Goal: Task Accomplishment & Management: Complete application form

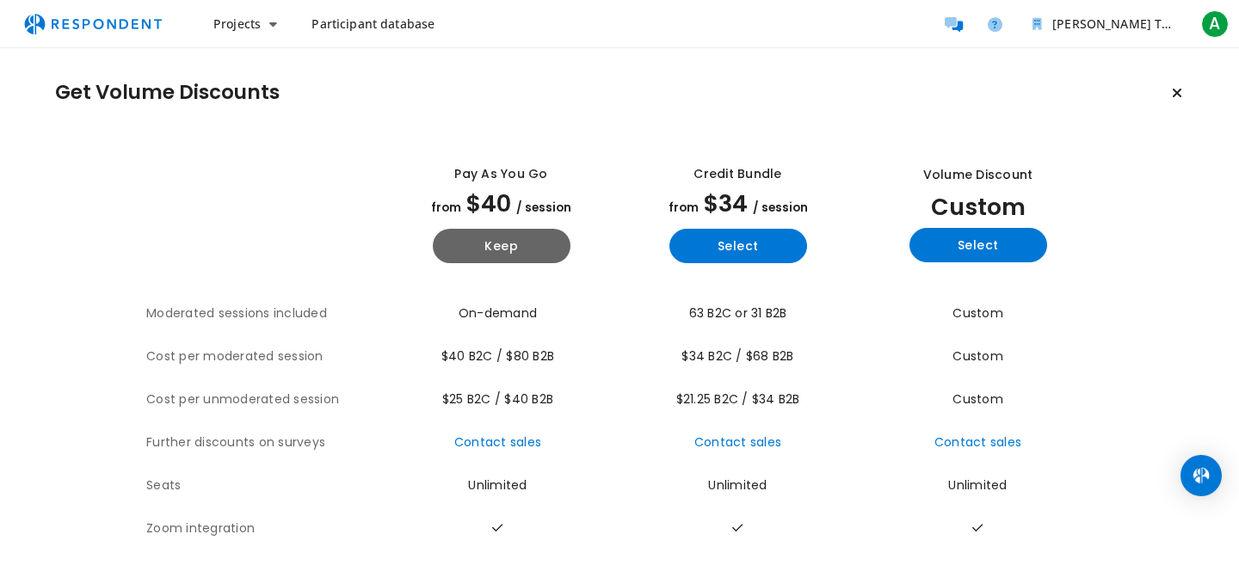
click at [1127, 242] on section "The table outlines the plans provided by Respondent for comparison, and include…" at bounding box center [619, 409] width 1129 height 542
click at [1005, 254] on button "Select" at bounding box center [978, 245] width 138 height 34
click at [1122, 74] on div "Get Volume Discounts View all plan details Pay as you go from $40 / session Kee…" at bounding box center [619, 377] width 1239 height 659
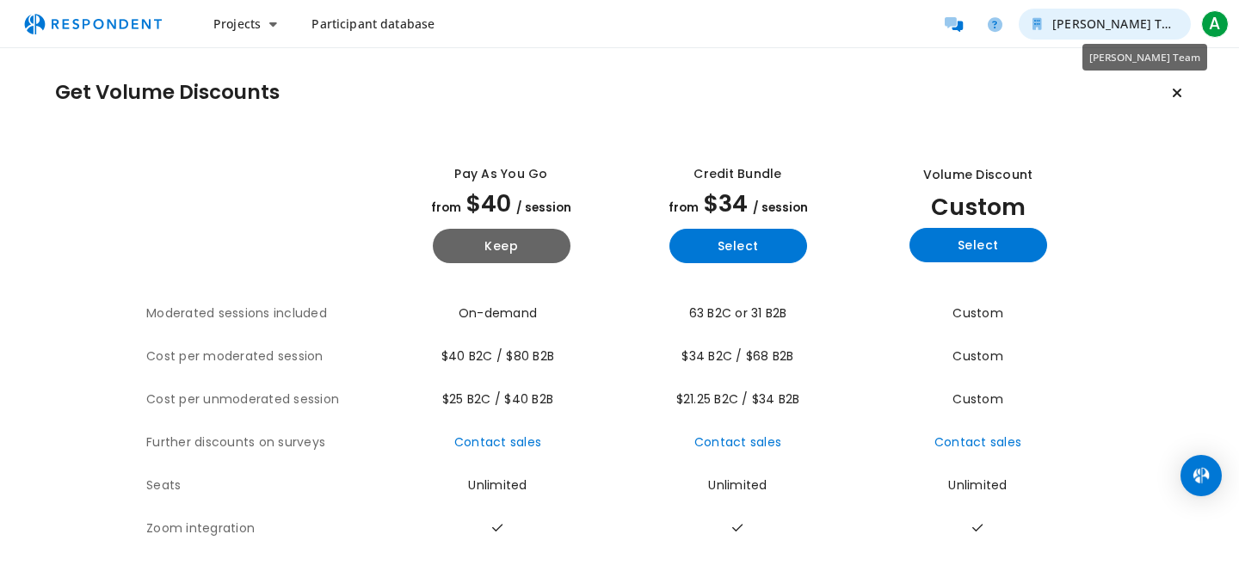
click at [1131, 22] on span "[PERSON_NAME] Team" at bounding box center [1119, 23] width 135 height 16
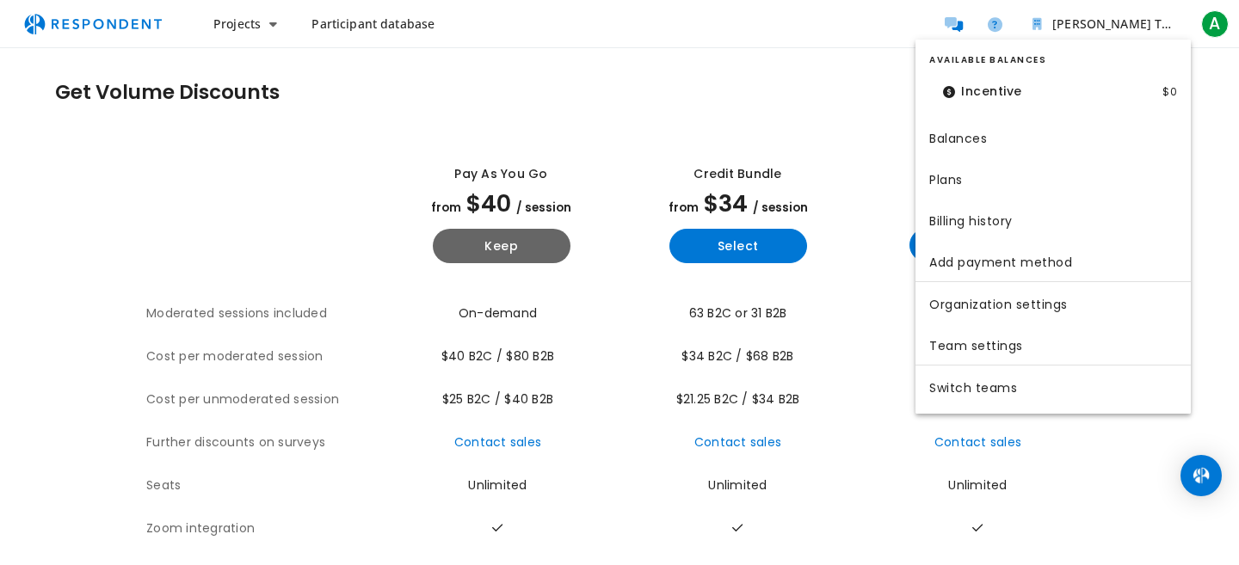
click at [710, 100] on md-backdrop at bounding box center [619, 282] width 1239 height 565
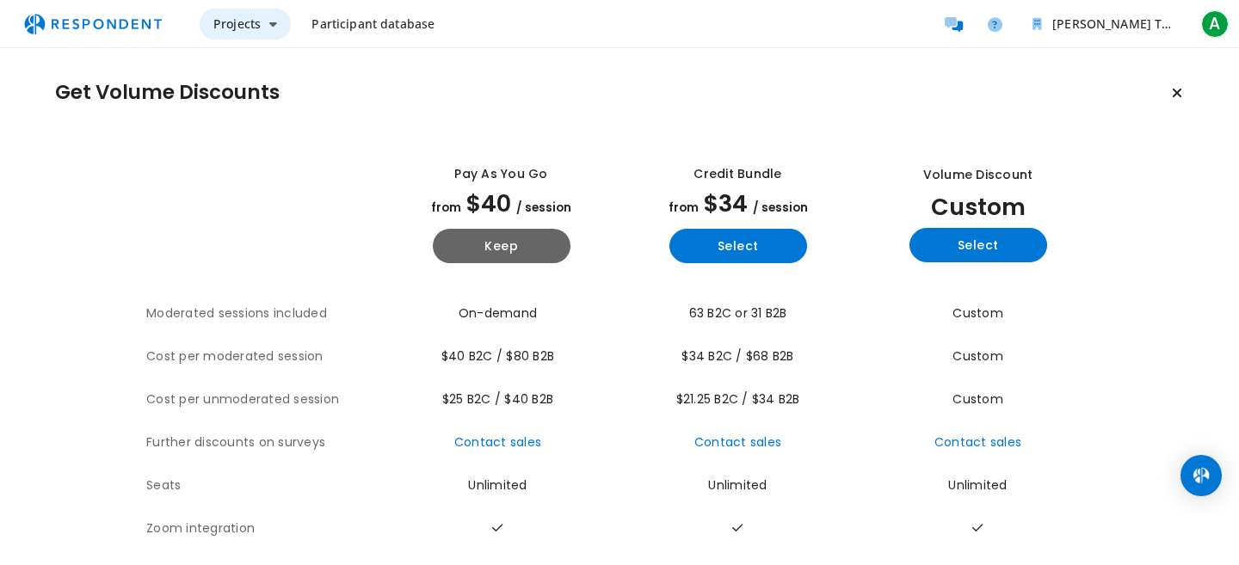
click at [280, 24] on button "Projects" at bounding box center [245, 24] width 91 height 31
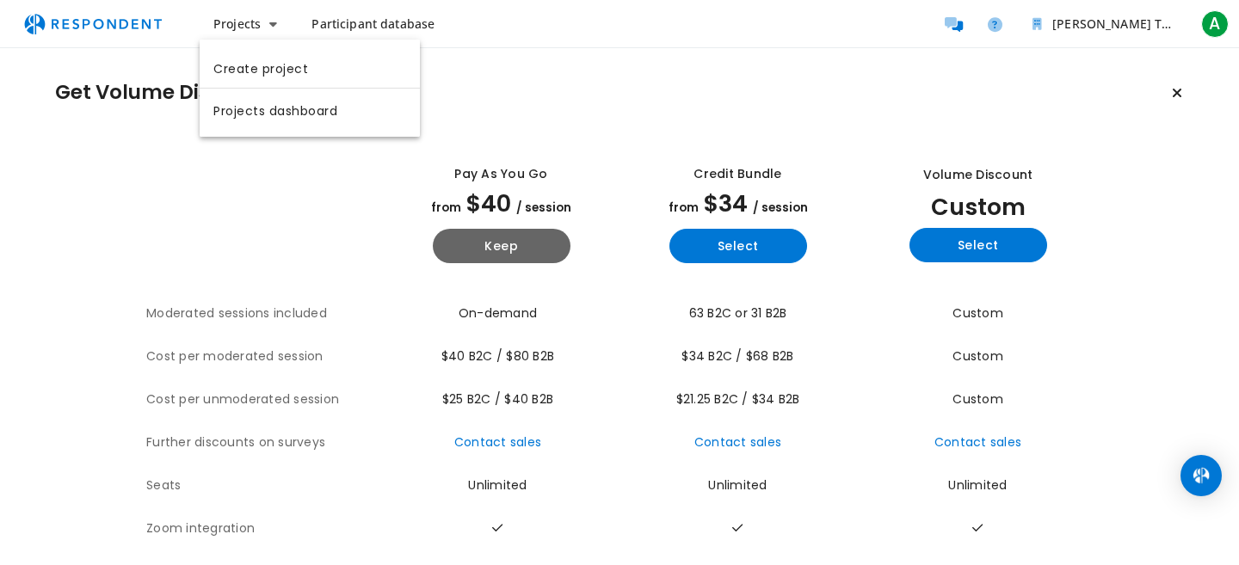
click at [455, 66] on md-backdrop at bounding box center [619, 282] width 1239 height 565
click at [391, 40] on div "Projects Participant database [PERSON_NAME] Team A A [PERSON_NAME] [PERSON_NAME…" at bounding box center [716, 24] width 1032 height 34
click at [392, 34] on link "Participant database" at bounding box center [373, 24] width 151 height 31
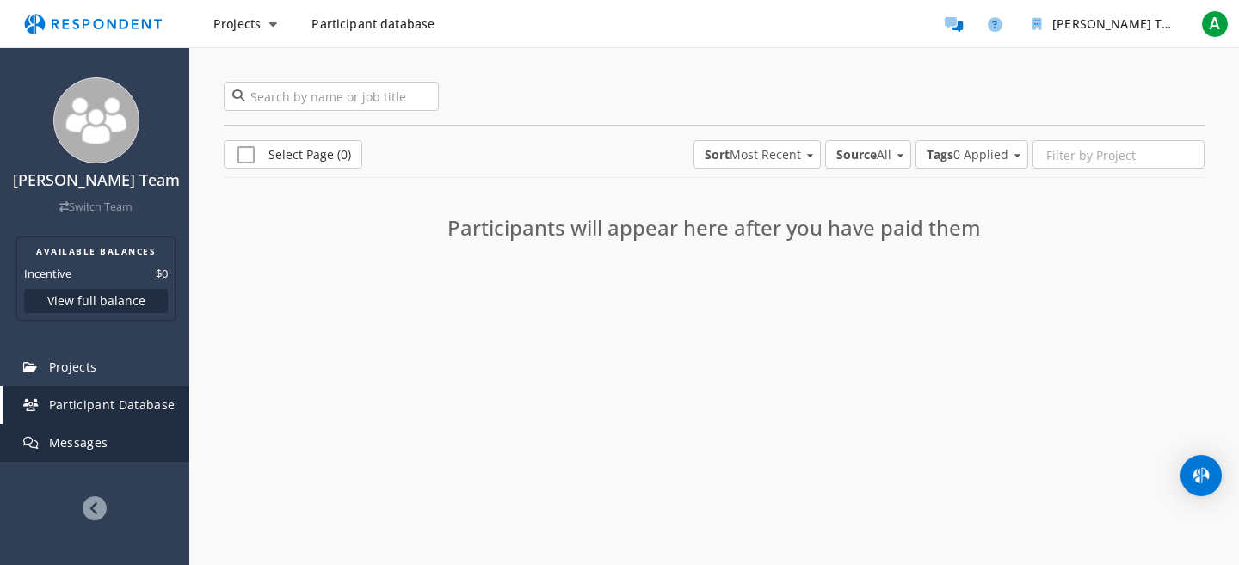
click at [112, 435] on link "Messages" at bounding box center [96, 443] width 187 height 38
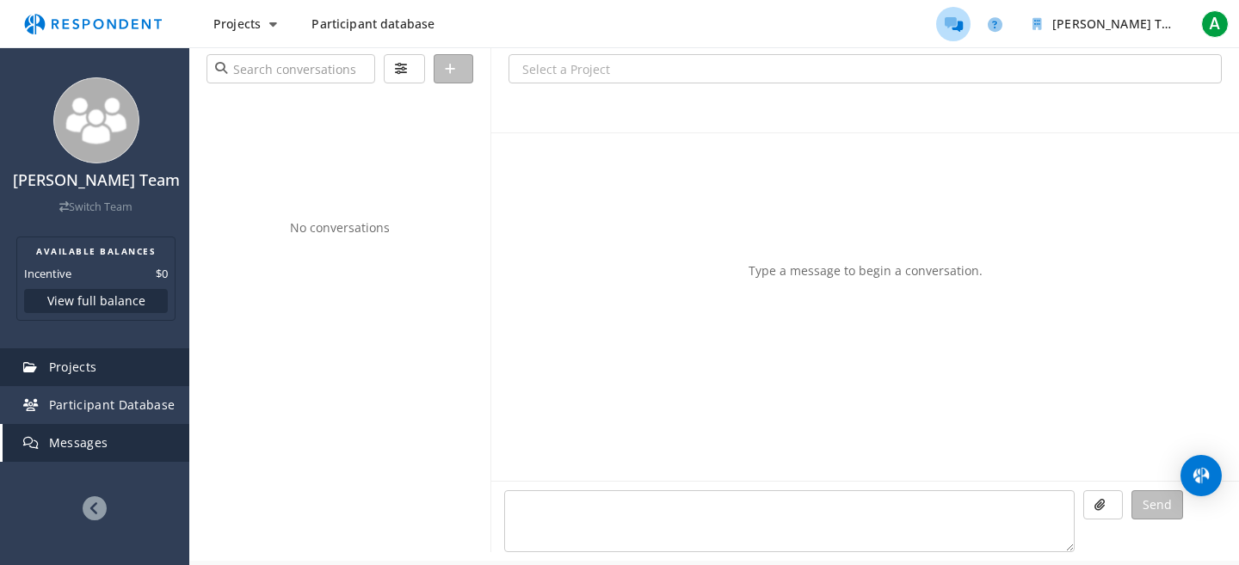
click at [90, 371] on span "Projects" at bounding box center [73, 367] width 48 height 16
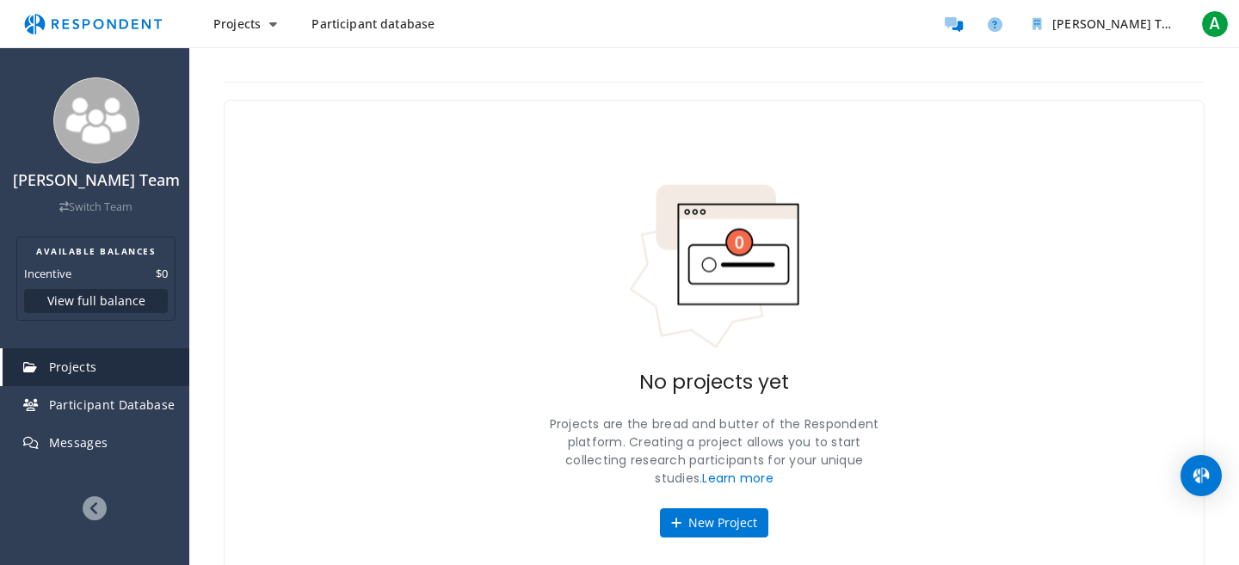
click at [371, 22] on span "Participant database" at bounding box center [372, 23] width 123 height 16
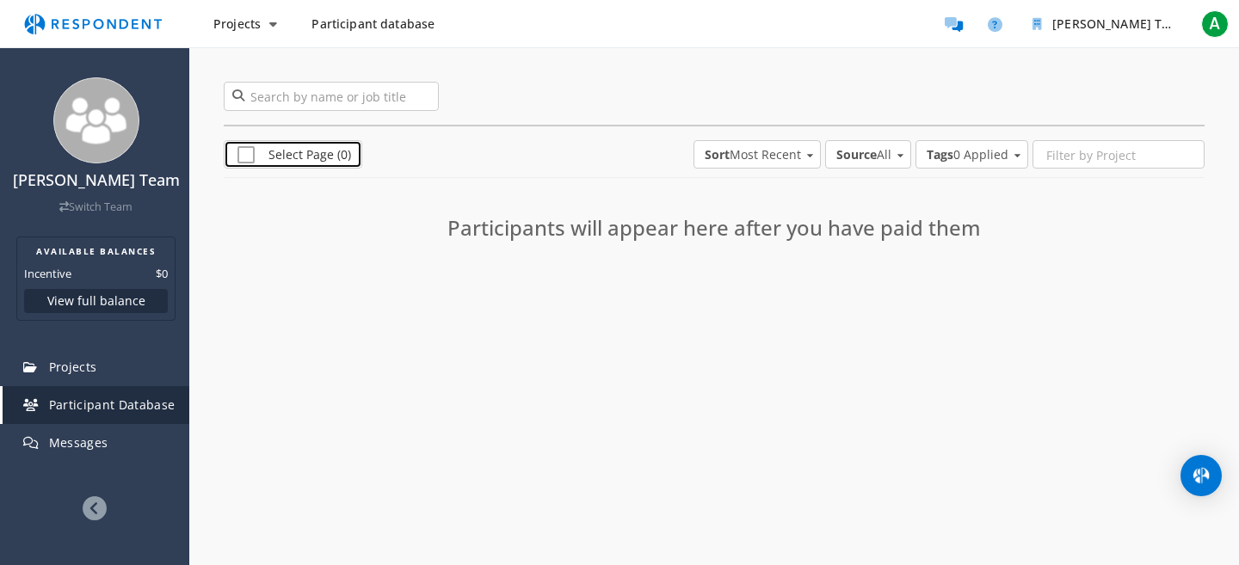
click at [327, 165] on span "Select Page (0)" at bounding box center [294, 156] width 114 height 21
click at [327, 165] on span "Select Page (0)" at bounding box center [289, 156] width 104 height 21
checkbox input "false"
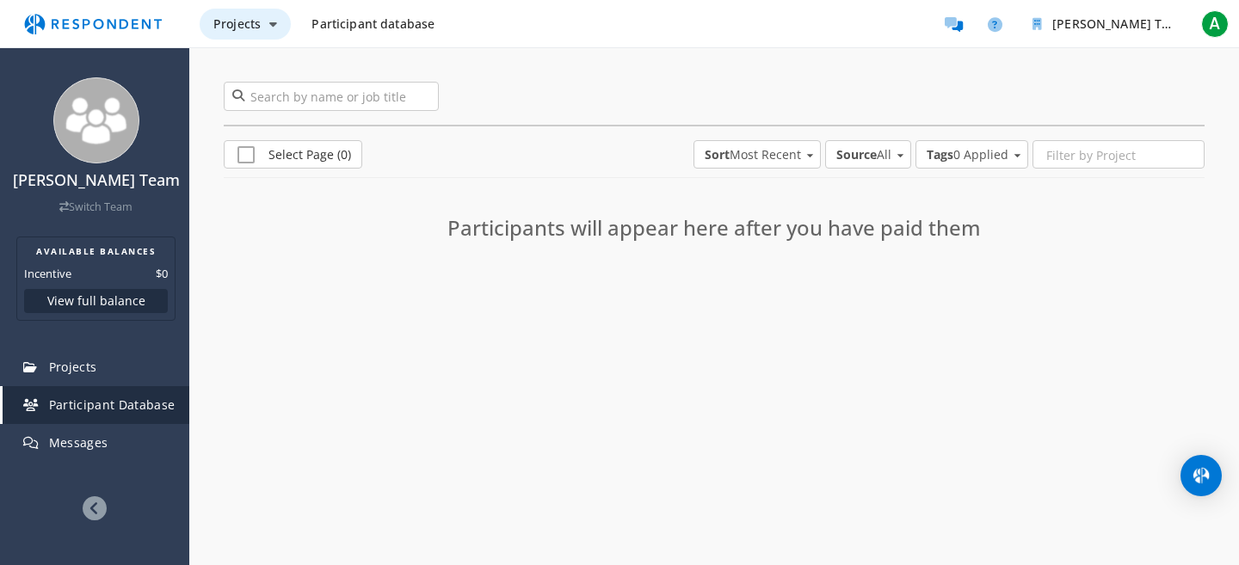
click at [262, 32] on button "Projects" at bounding box center [245, 24] width 91 height 31
click at [262, 32] on md-backdrop at bounding box center [619, 282] width 1239 height 565
click at [254, 26] on span "Projects" at bounding box center [236, 23] width 47 height 16
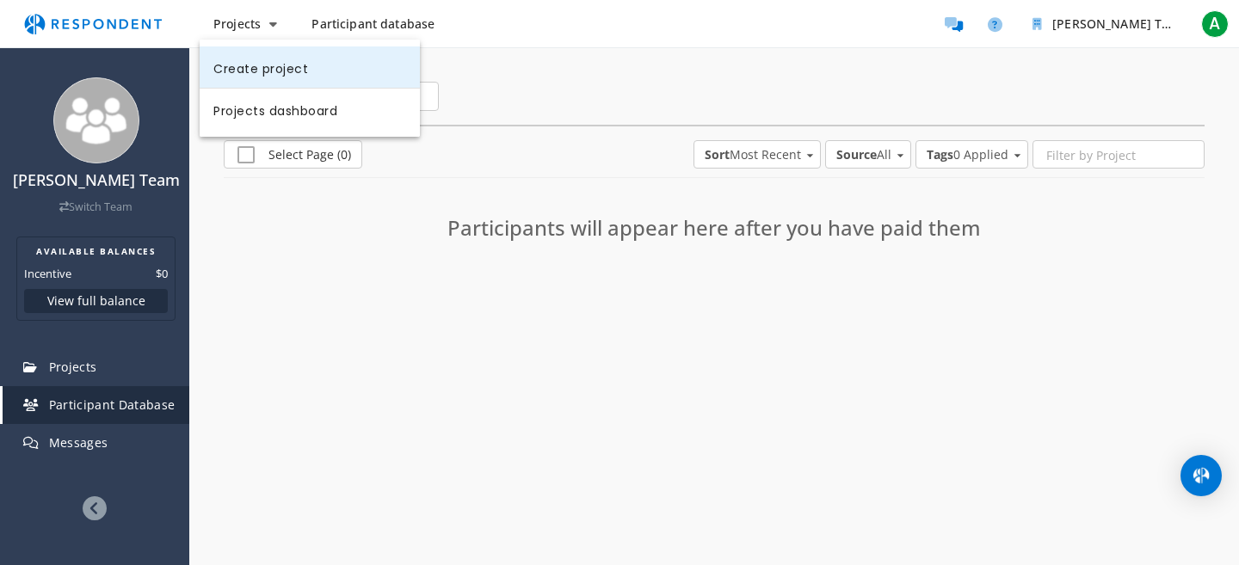
click at [261, 71] on link "Create project" at bounding box center [310, 66] width 220 height 41
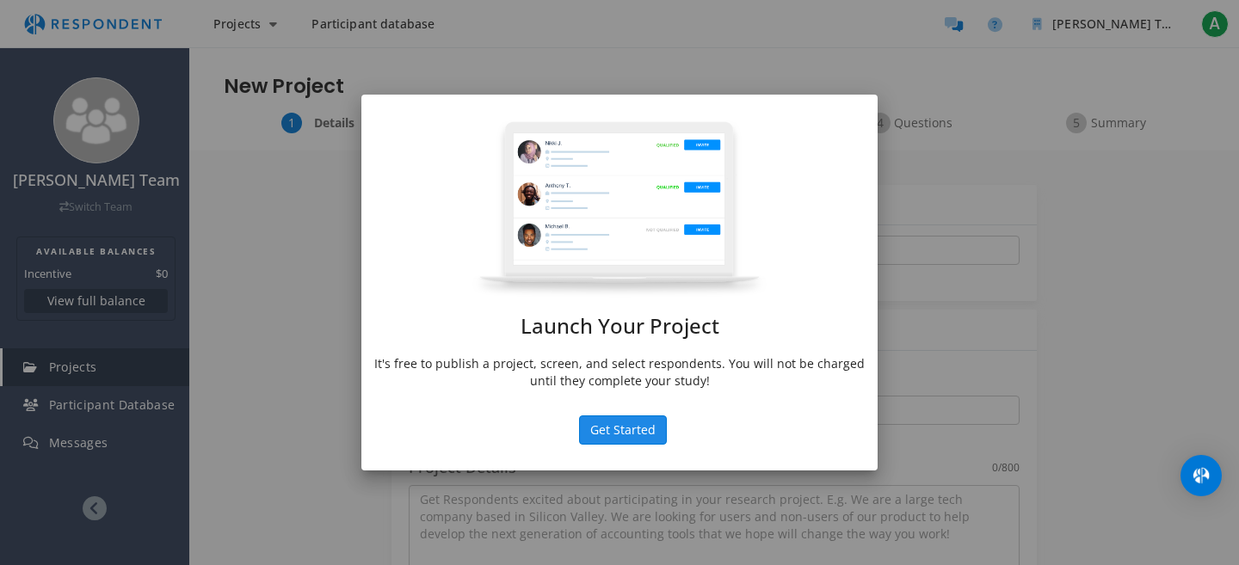
click at [606, 432] on button "Get Started" at bounding box center [623, 430] width 88 height 29
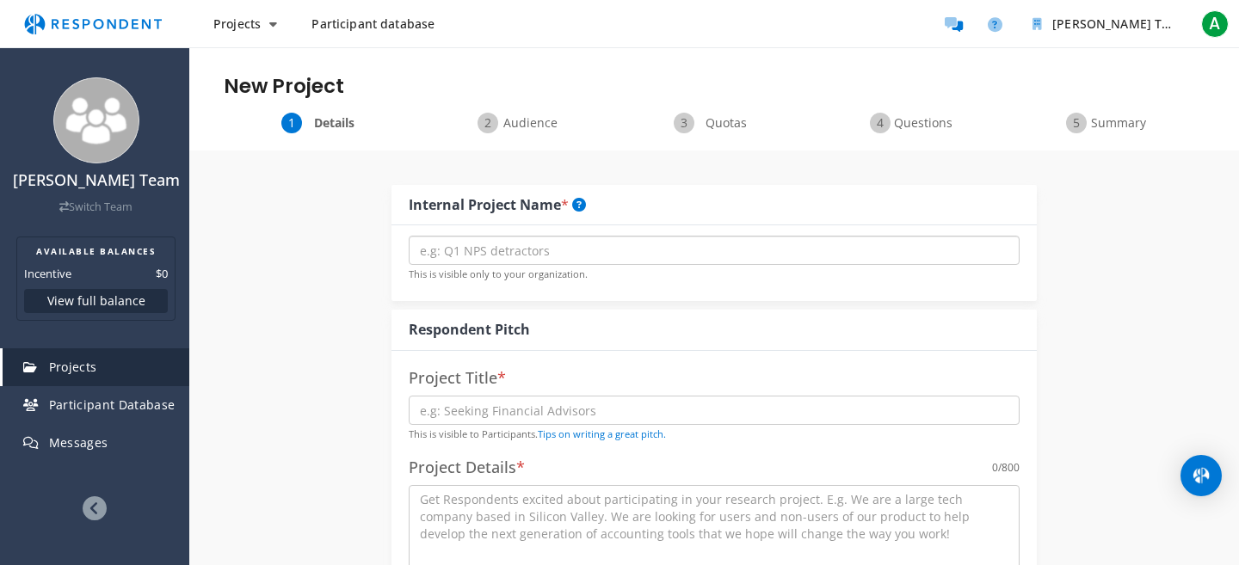
click at [477, 248] on input "text" at bounding box center [714, 250] width 611 height 29
type input "Sample"
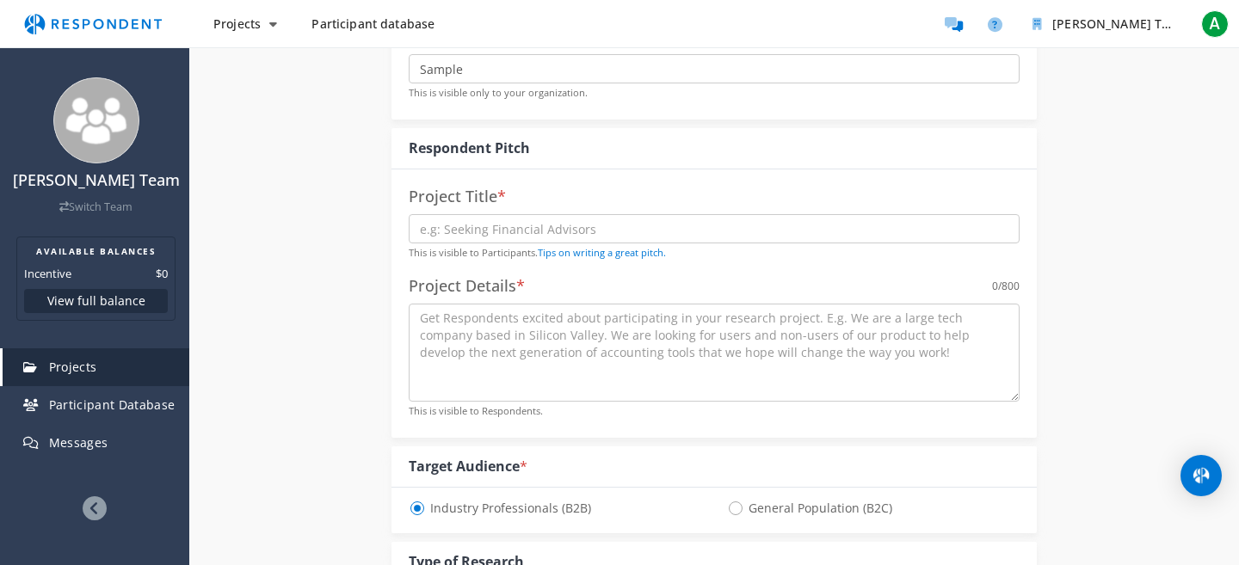
scroll to position [250, 0]
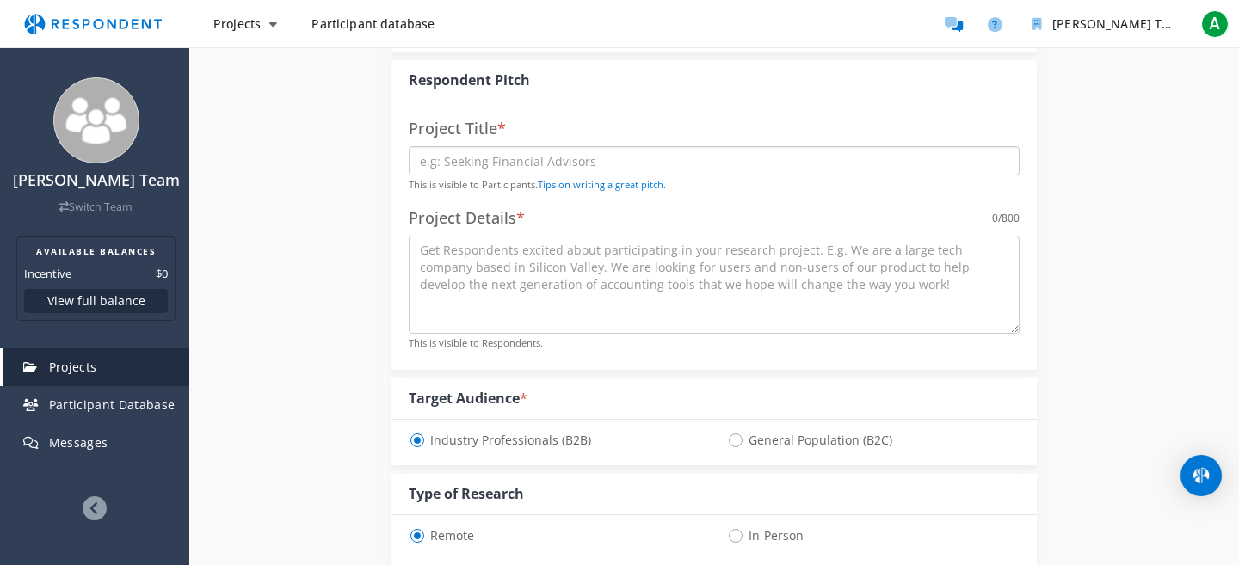
click at [543, 170] on input "text" at bounding box center [714, 160] width 611 height 29
type input "Sample"
click at [343, 317] on div "Internal Project Name * Sample This is visible only to your organization. Respo…" at bounding box center [714, 535] width 1007 height 1269
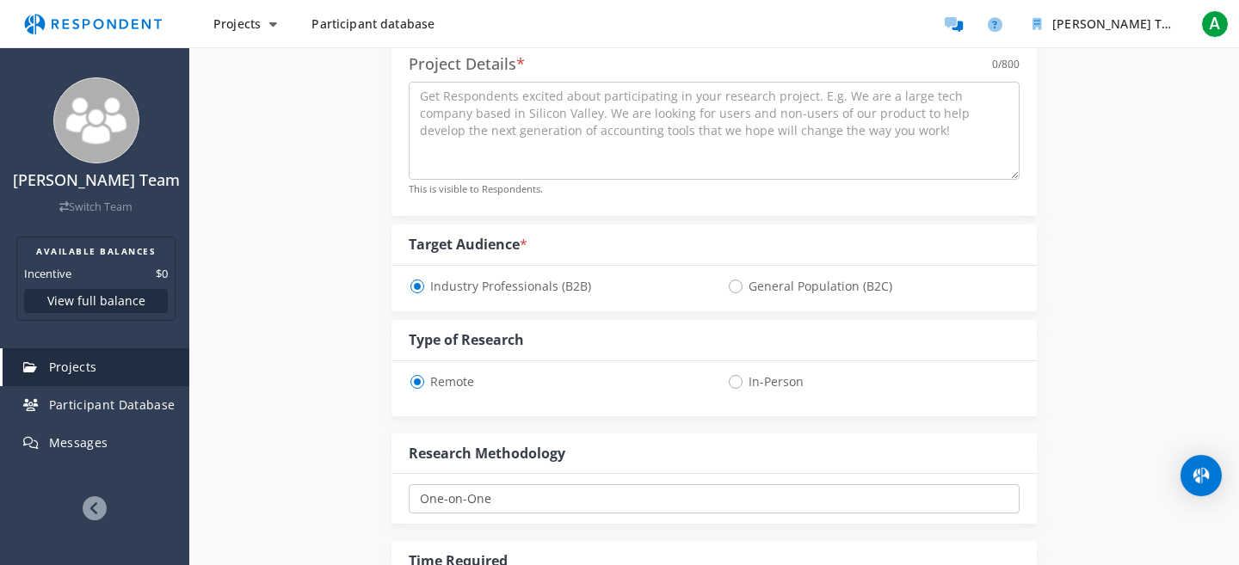
scroll to position [244, 0]
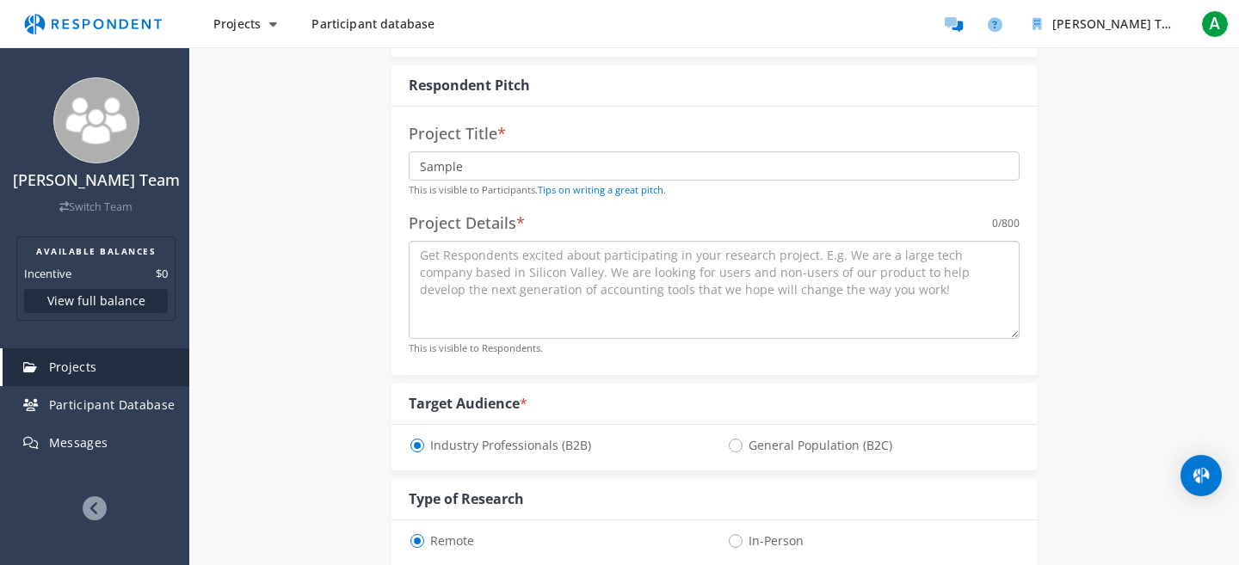
click at [495, 292] on textarea at bounding box center [714, 290] width 611 height 98
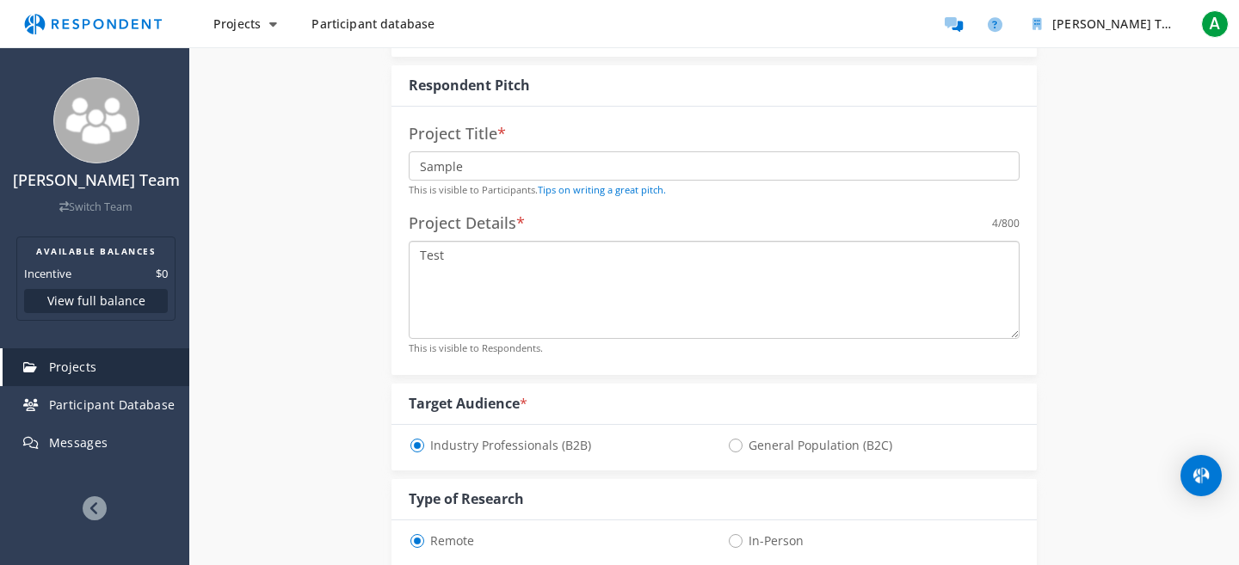
type textarea "Test"
click at [302, 287] on div "Internal Project Name * Sample This is visible only to your organization. Respo…" at bounding box center [714, 540] width 1007 height 1269
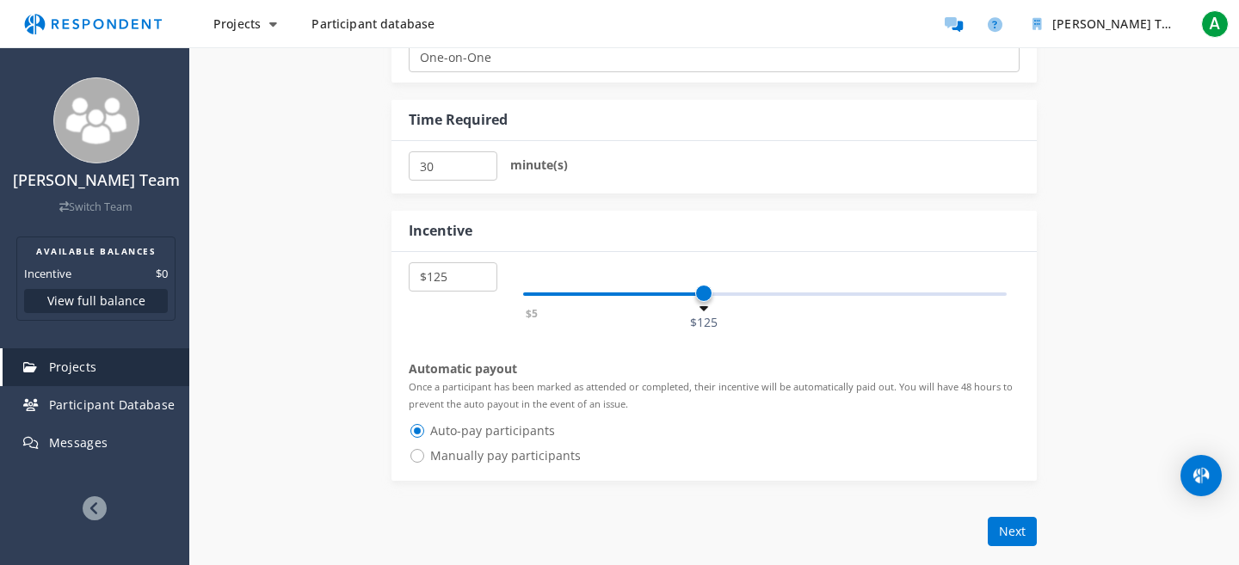
scroll to position [910, 0]
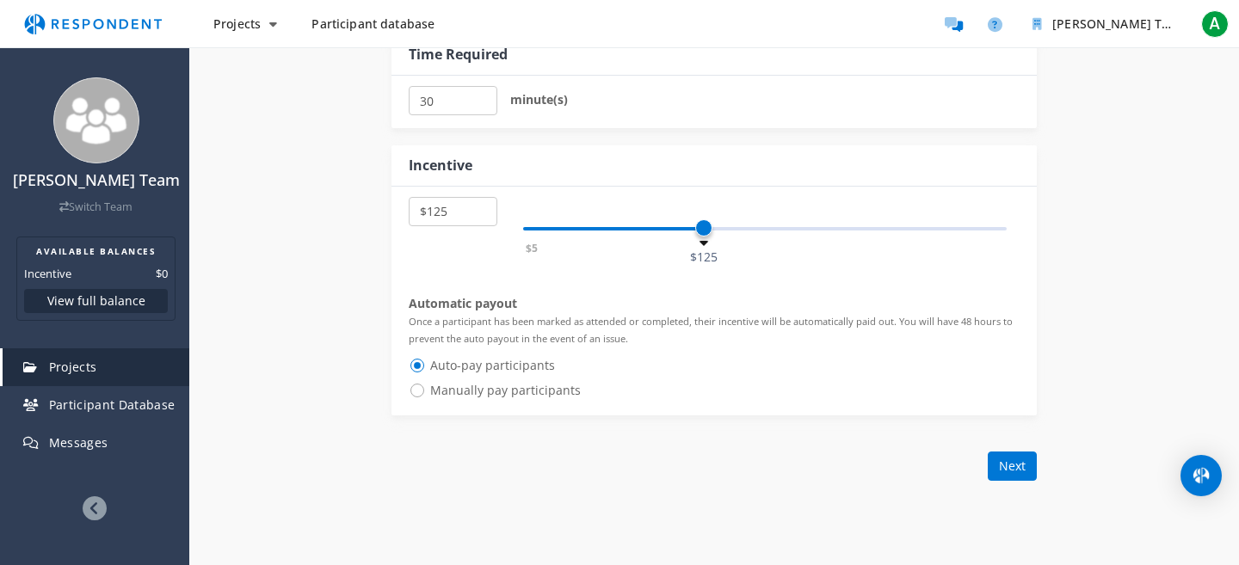
click at [890, 474] on div "Back Add question Create My Own Previously Used Next" at bounding box center [713, 466] width 645 height 29
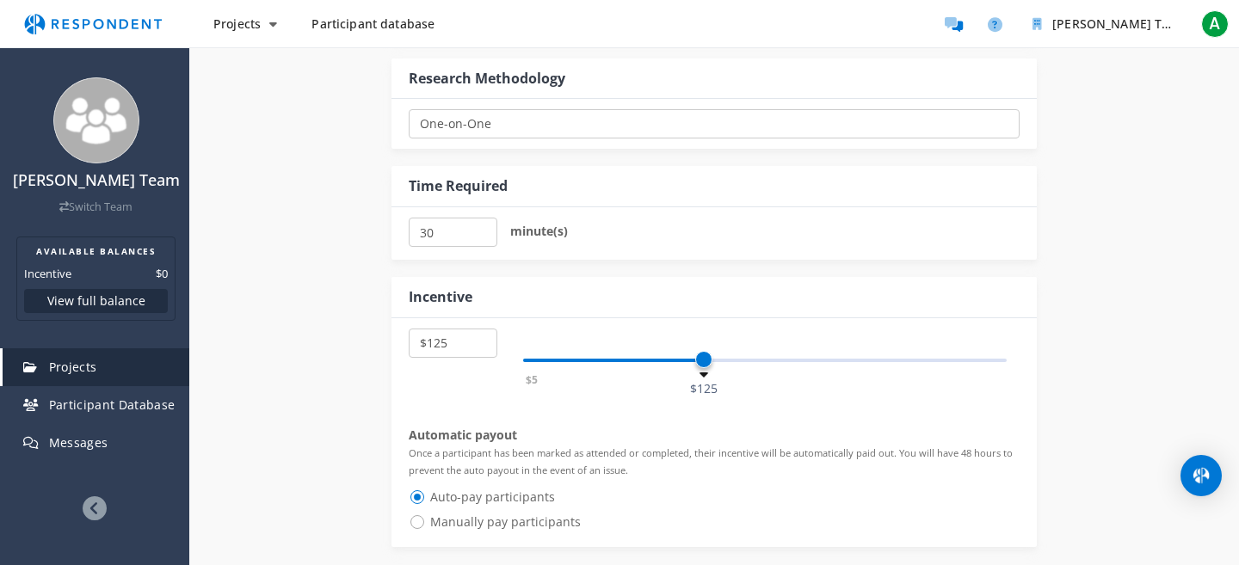
scroll to position [778, 0]
click at [1193, 361] on div "Internal Project Name * Sample This is visible only to your organization. Respo…" at bounding box center [714, 7] width 1007 height 1269
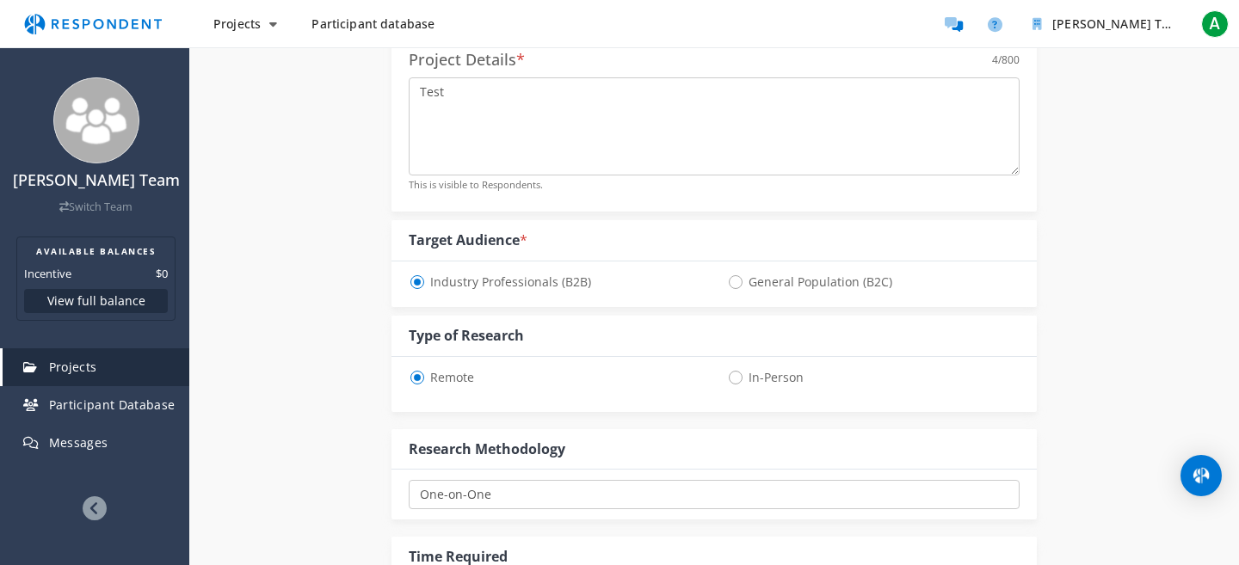
scroll to position [379, 0]
